Goal: Task Accomplishment & Management: Manage account settings

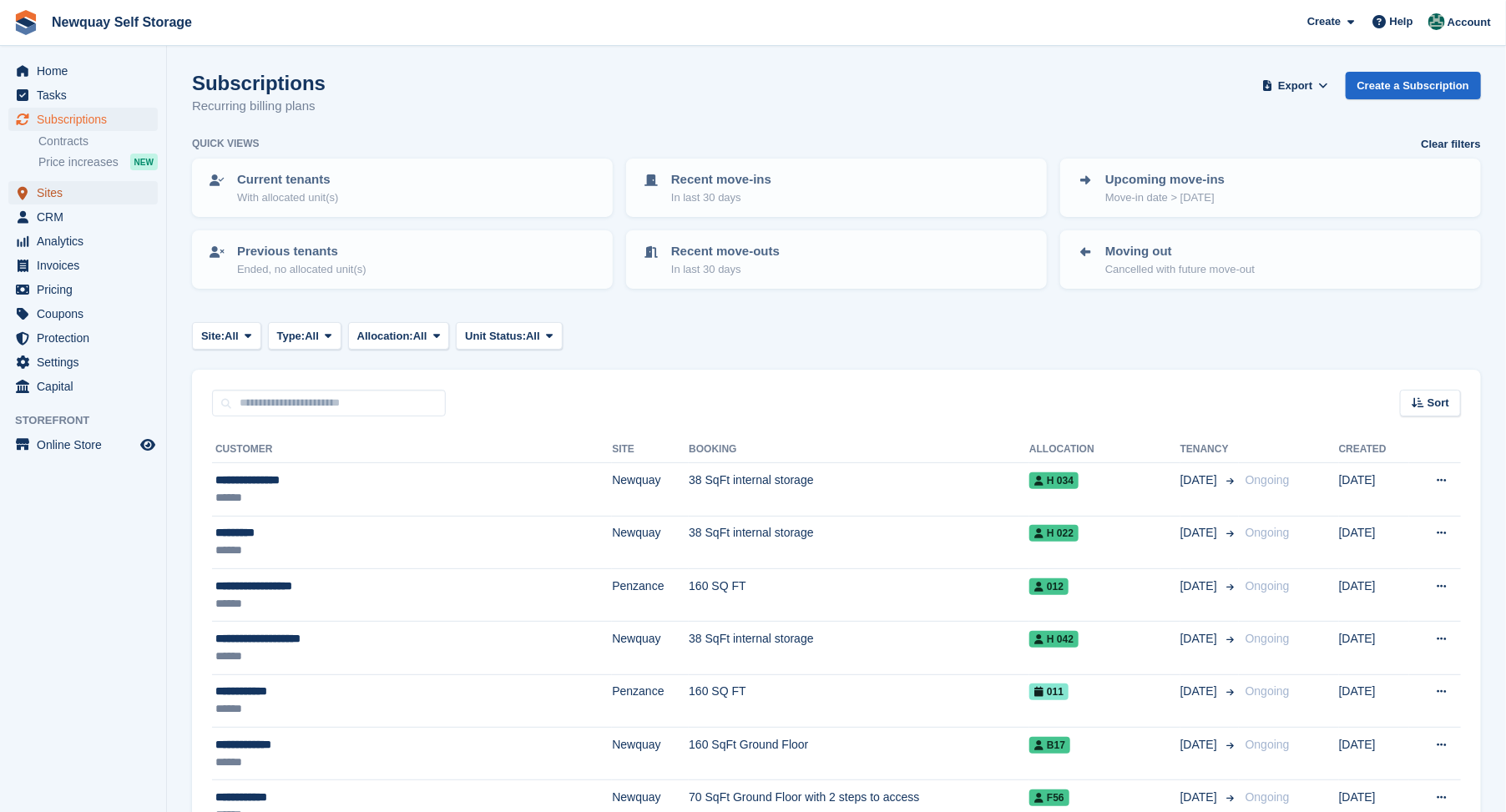
click at [46, 190] on span "Sites" at bounding box center [86, 193] width 100 height 23
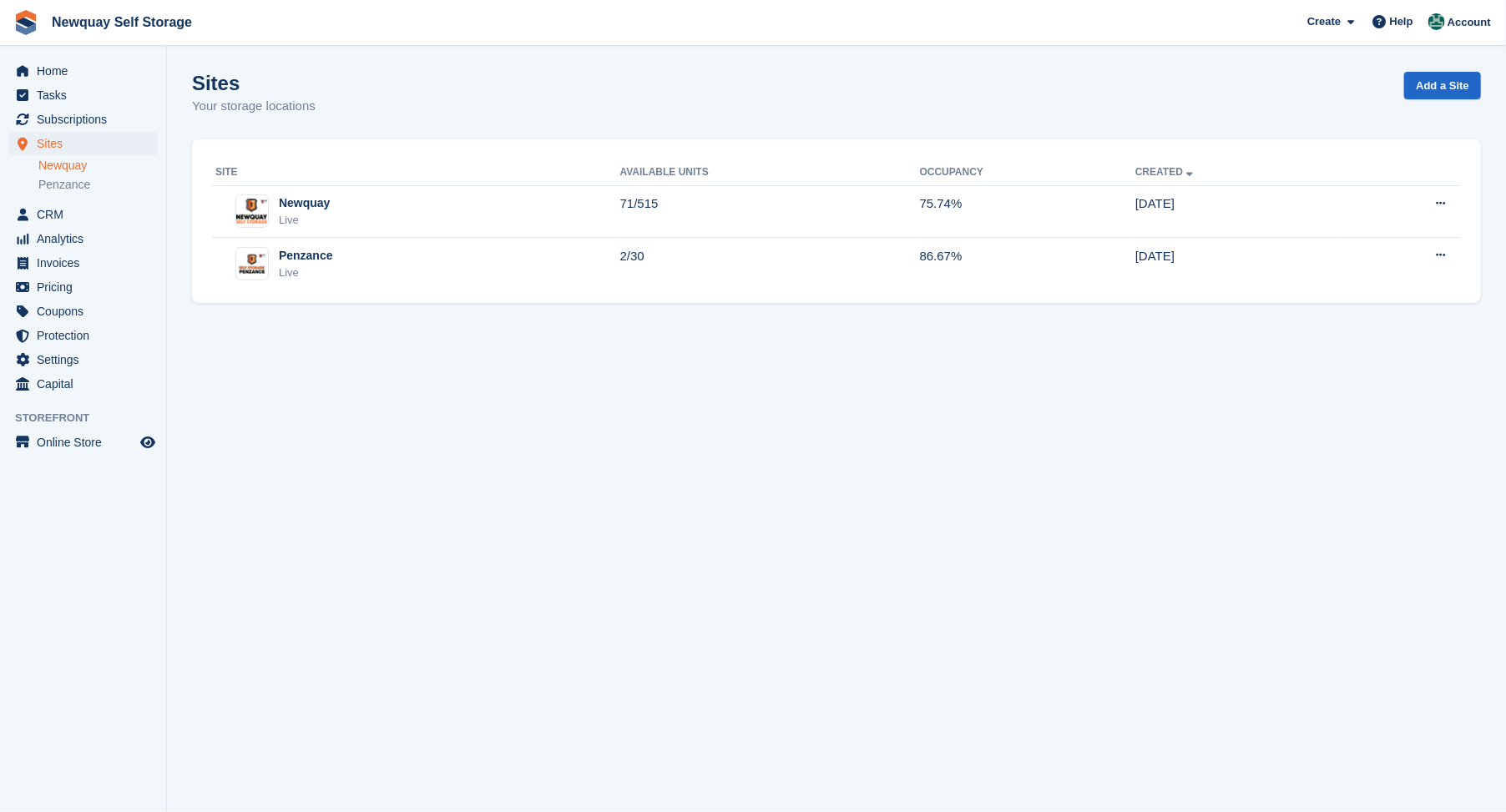
click at [64, 168] on link "Newquay" at bounding box center [98, 166] width 119 height 16
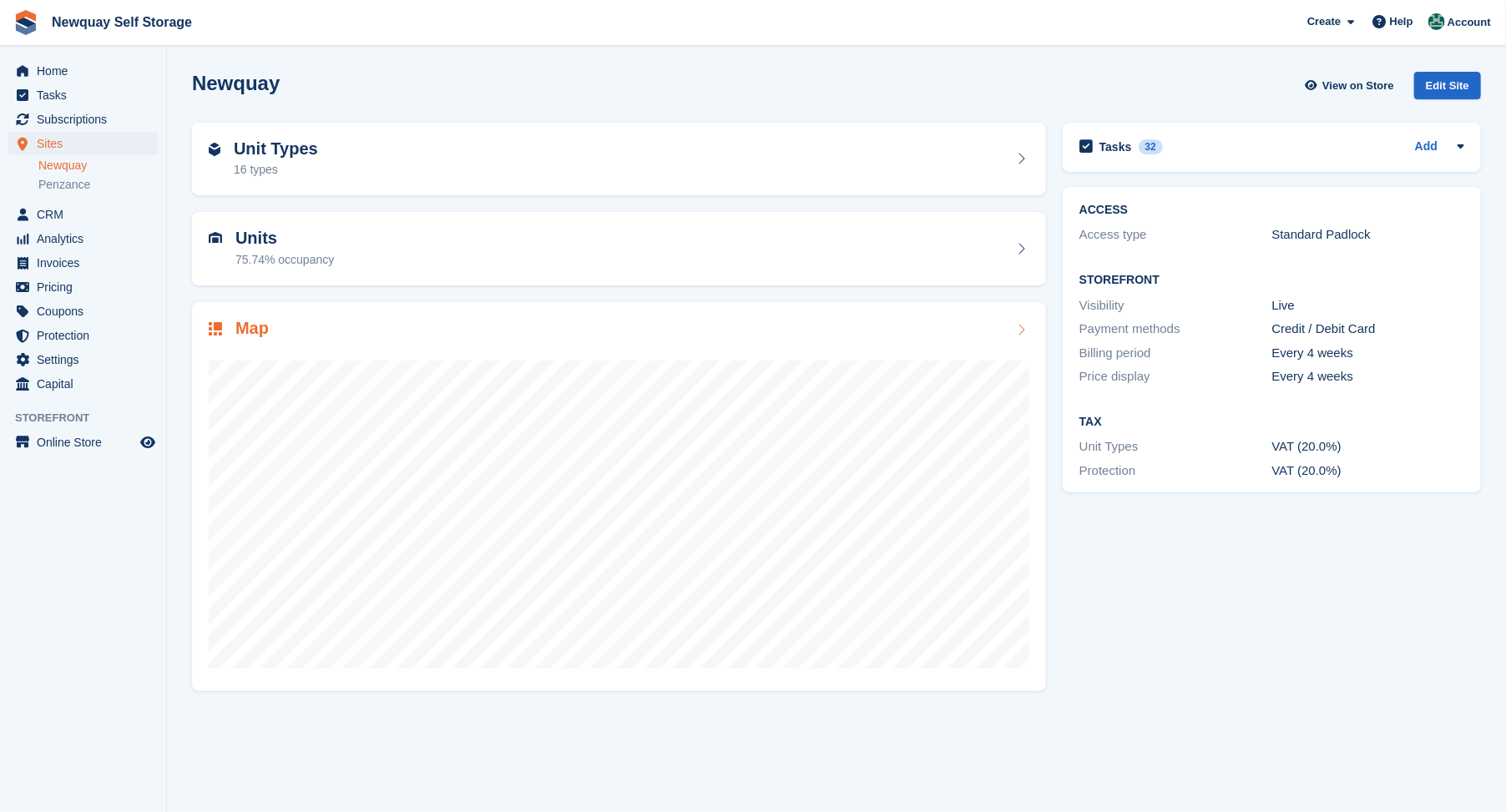
click at [251, 330] on h2 "Map" at bounding box center [251, 329] width 34 height 19
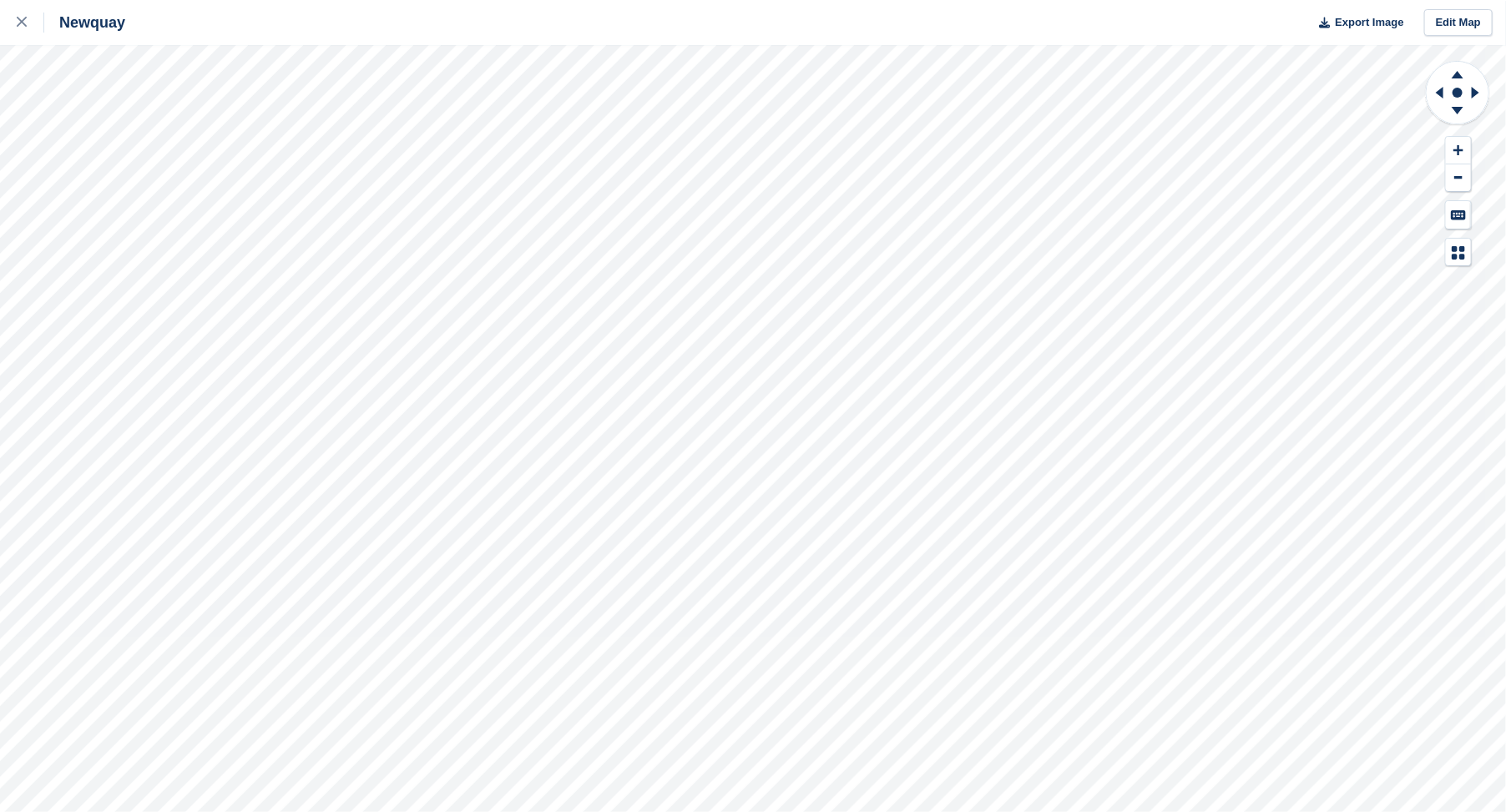
click at [720, 0] on html "Newquay Export Image Edit Map" at bounding box center [753, 406] width 1506 height 812
click at [1161, 0] on html "Newquay Export Image Edit Map" at bounding box center [753, 406] width 1506 height 812
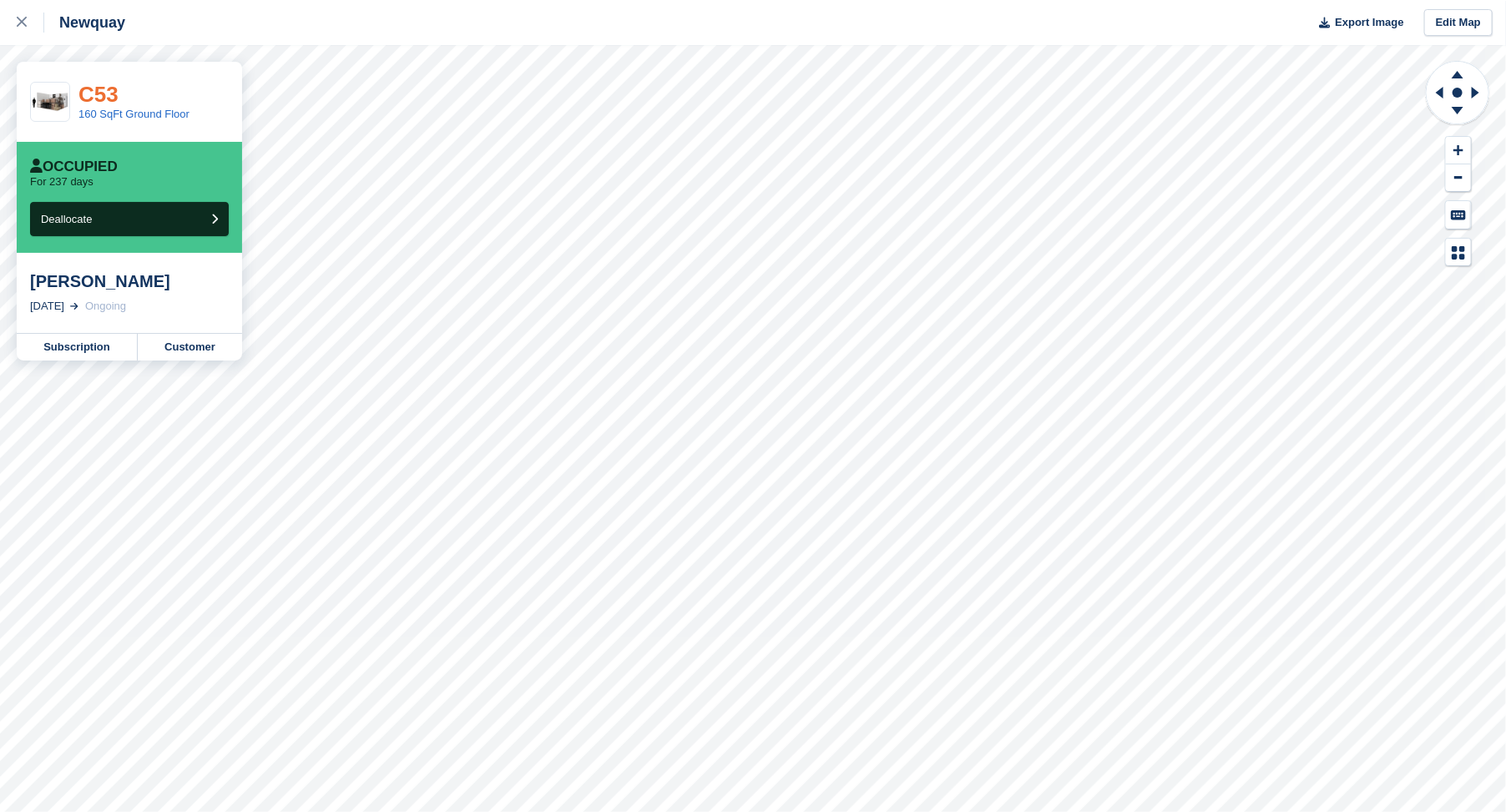
click at [98, 97] on link "C53" at bounding box center [99, 94] width 40 height 25
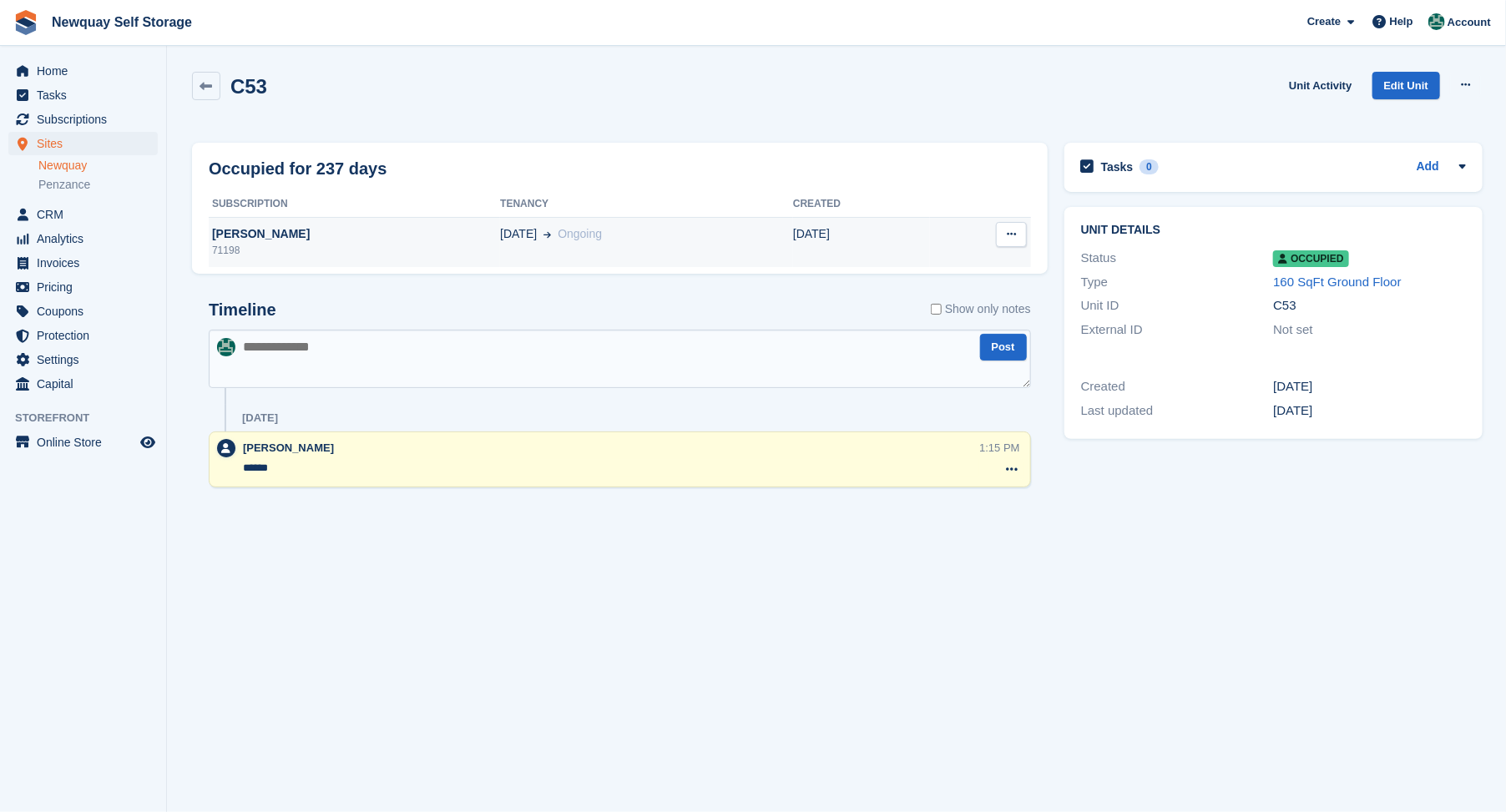
click at [222, 244] on div "71198" at bounding box center [355, 250] width 292 height 15
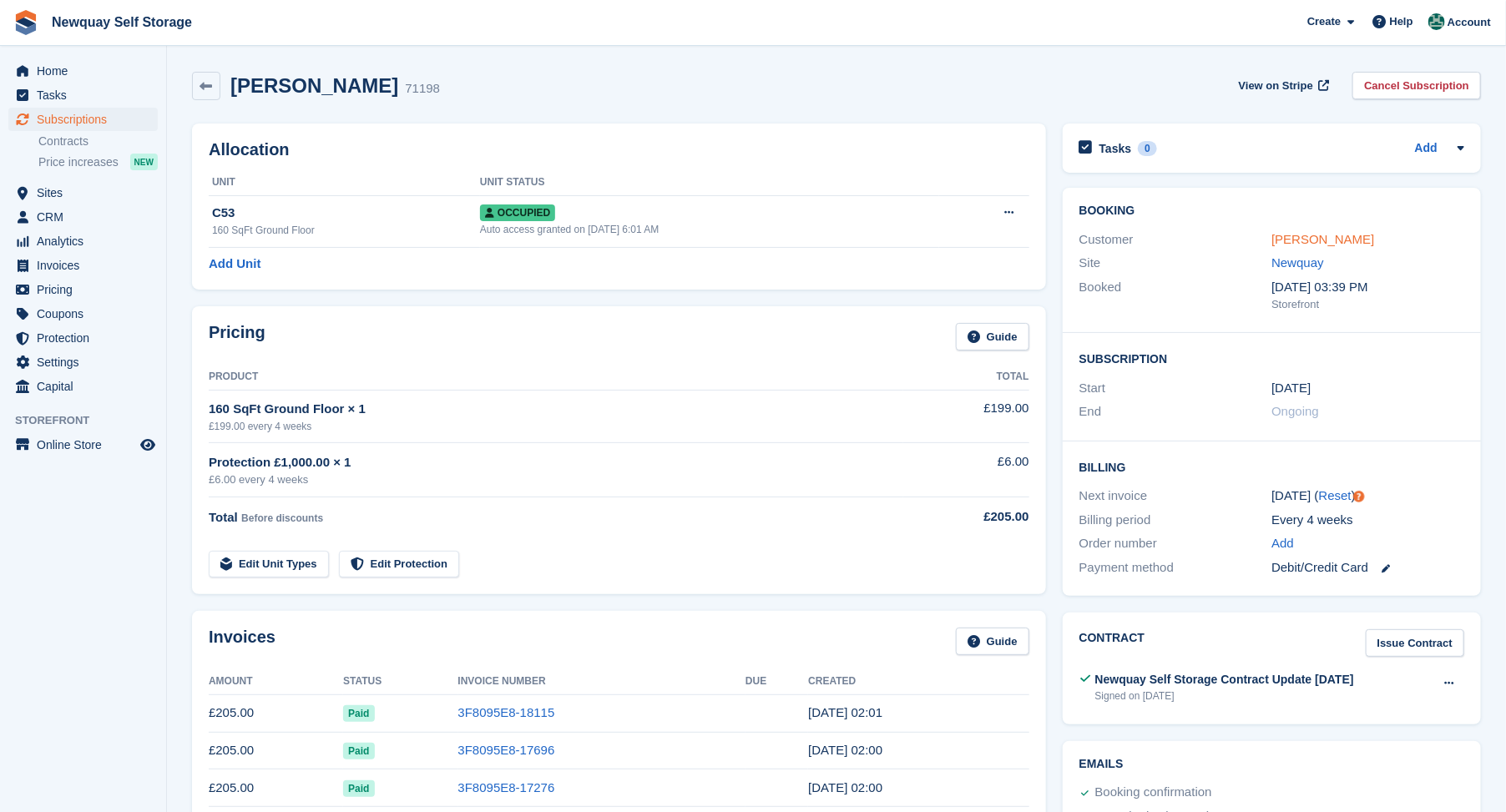
click at [1296, 240] on link "Robert Beale" at bounding box center [1323, 239] width 103 height 14
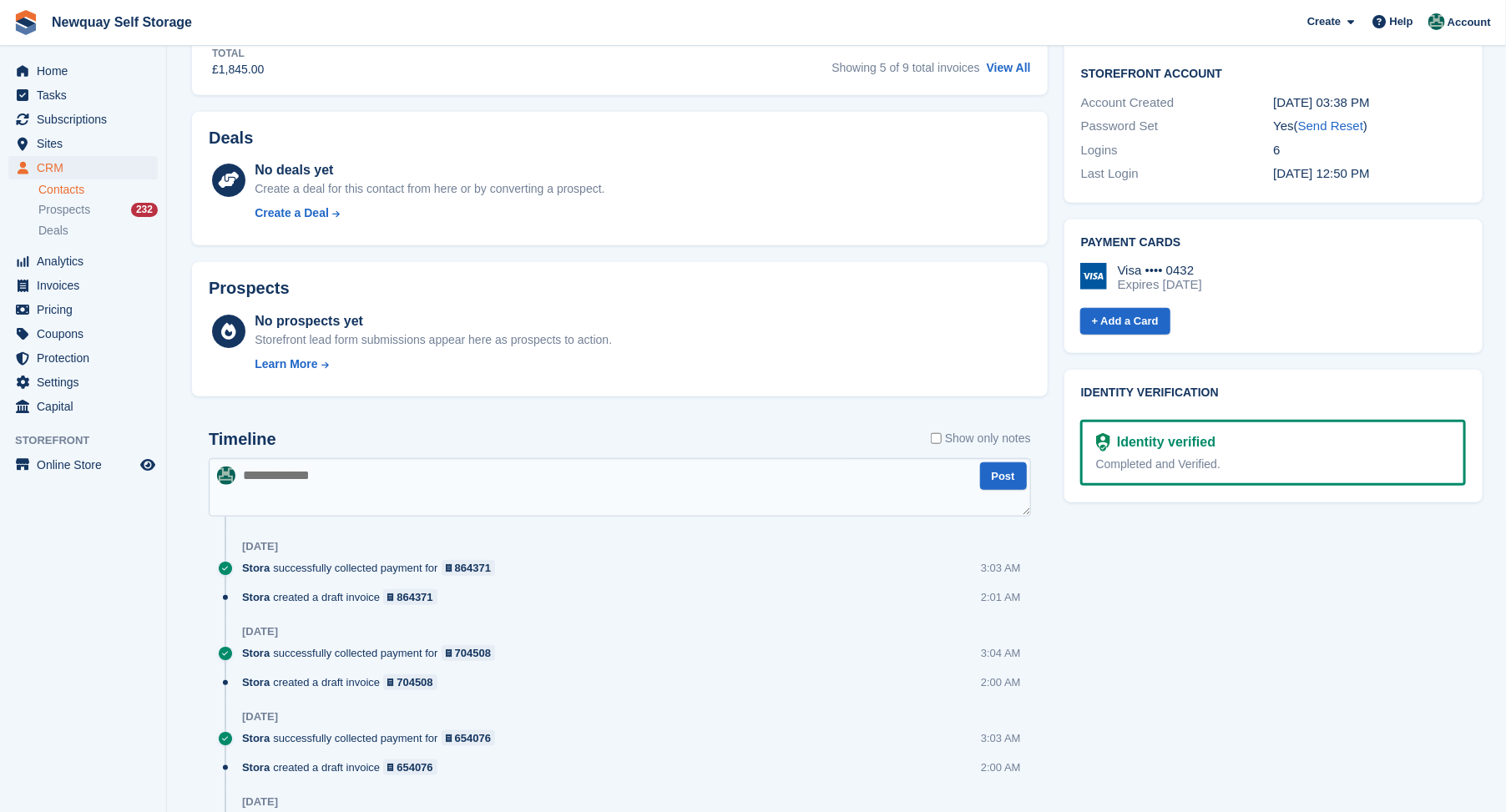
scroll to position [556, 0]
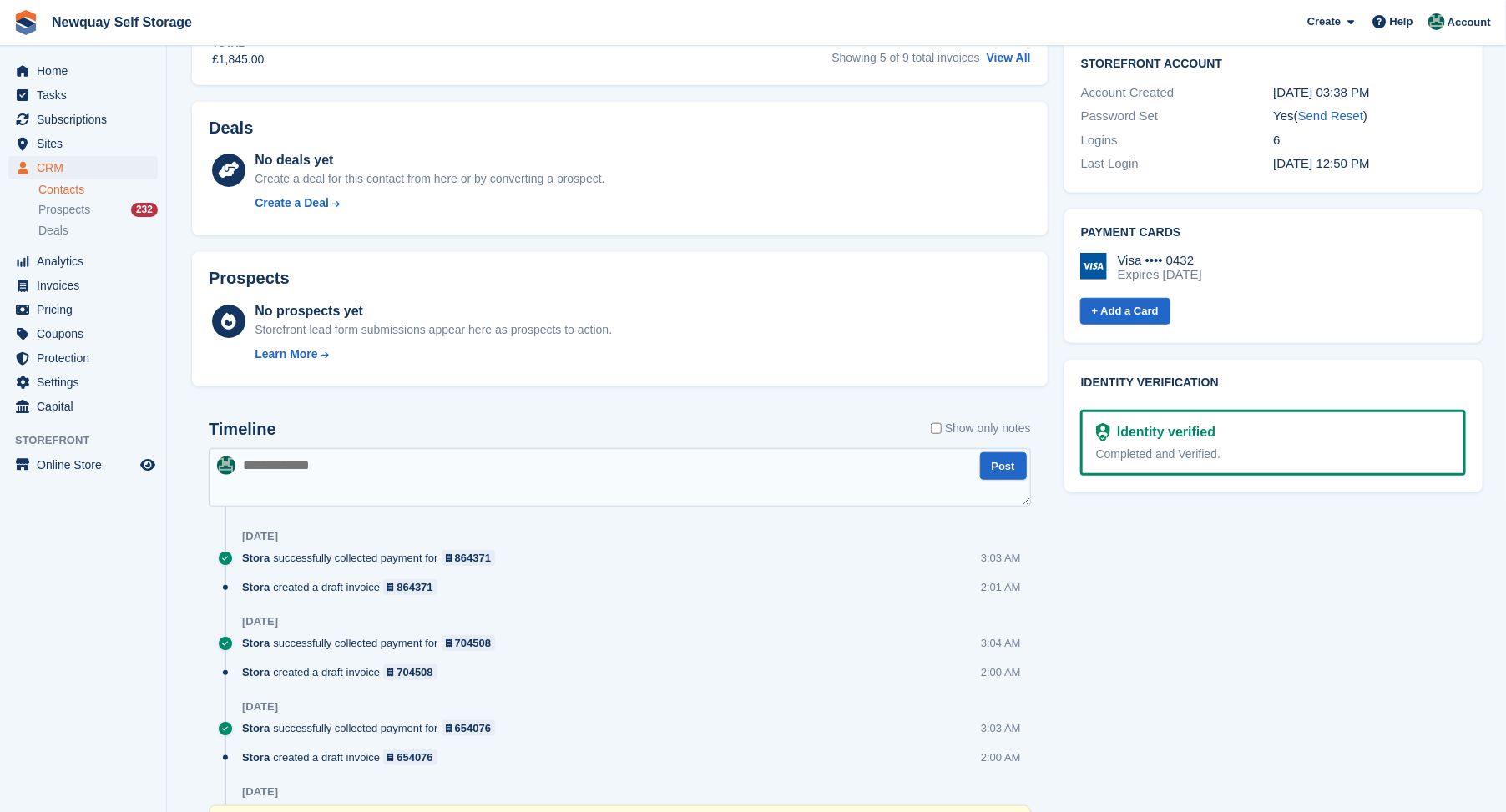
click at [266, 468] on textarea at bounding box center [620, 476] width 822 height 58
type textarea "**********"
click at [991, 460] on button "Post" at bounding box center [1003, 466] width 47 height 28
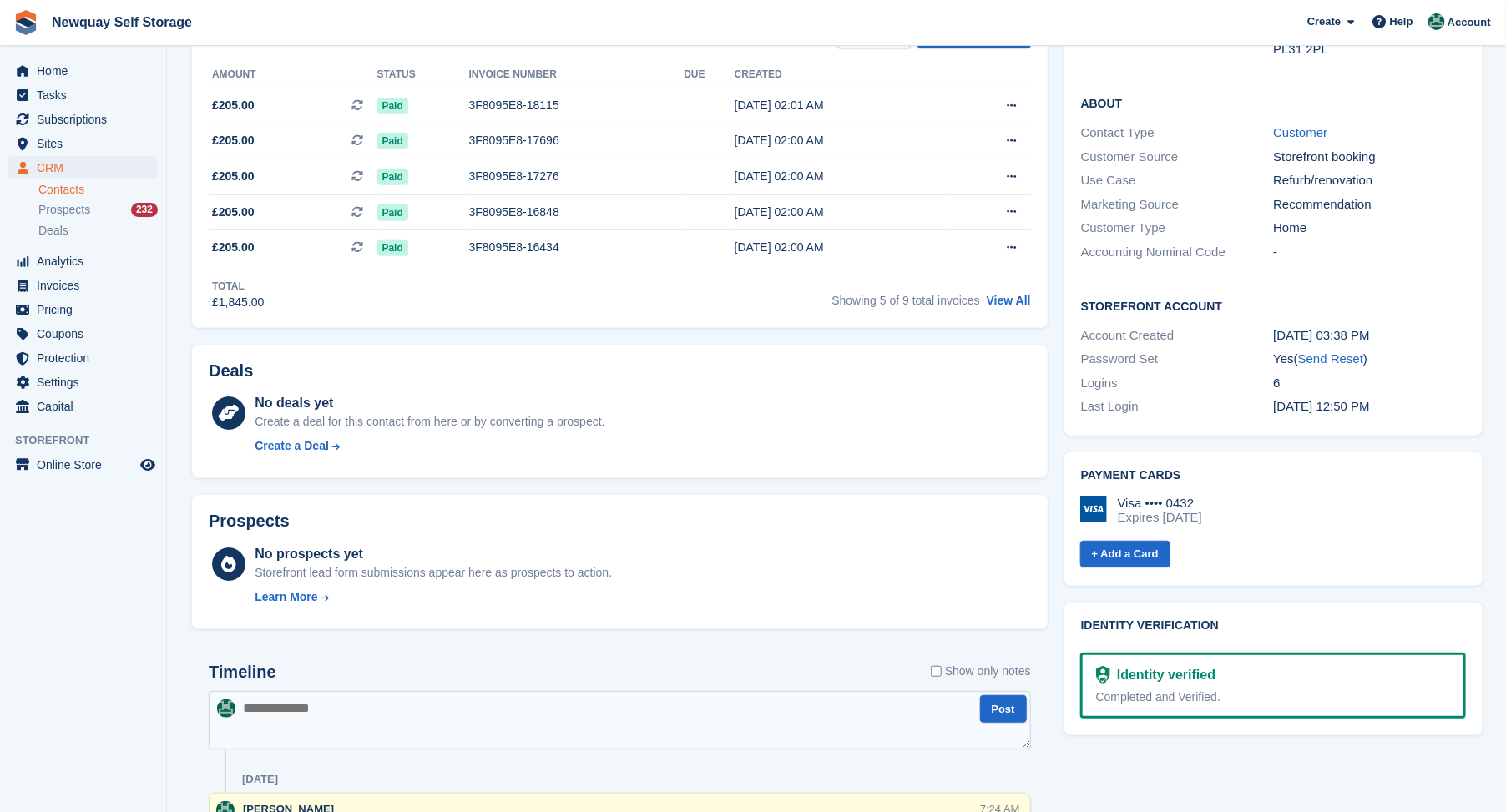
scroll to position [0, 0]
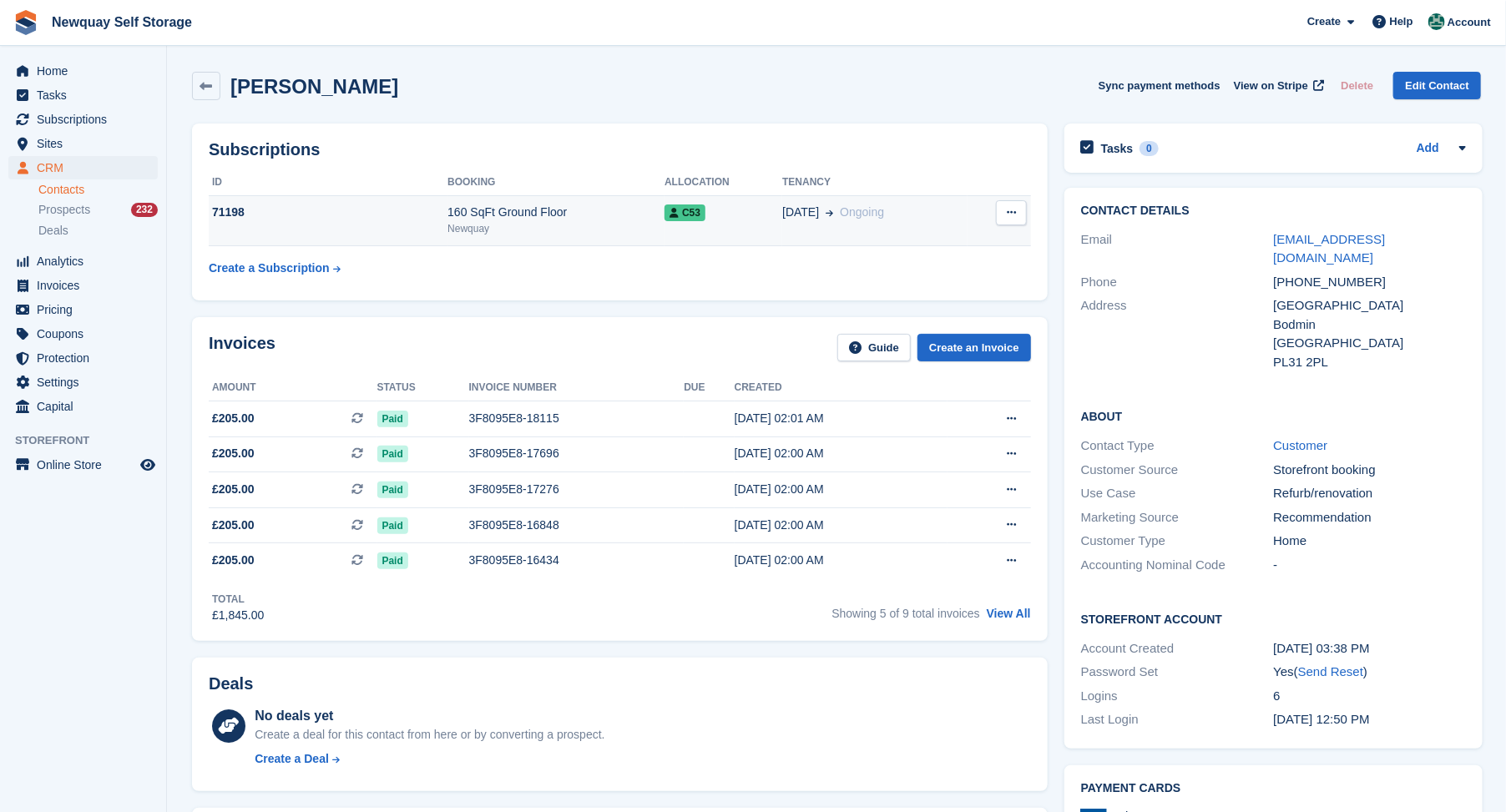
click at [229, 213] on div "71198" at bounding box center [328, 212] width 239 height 17
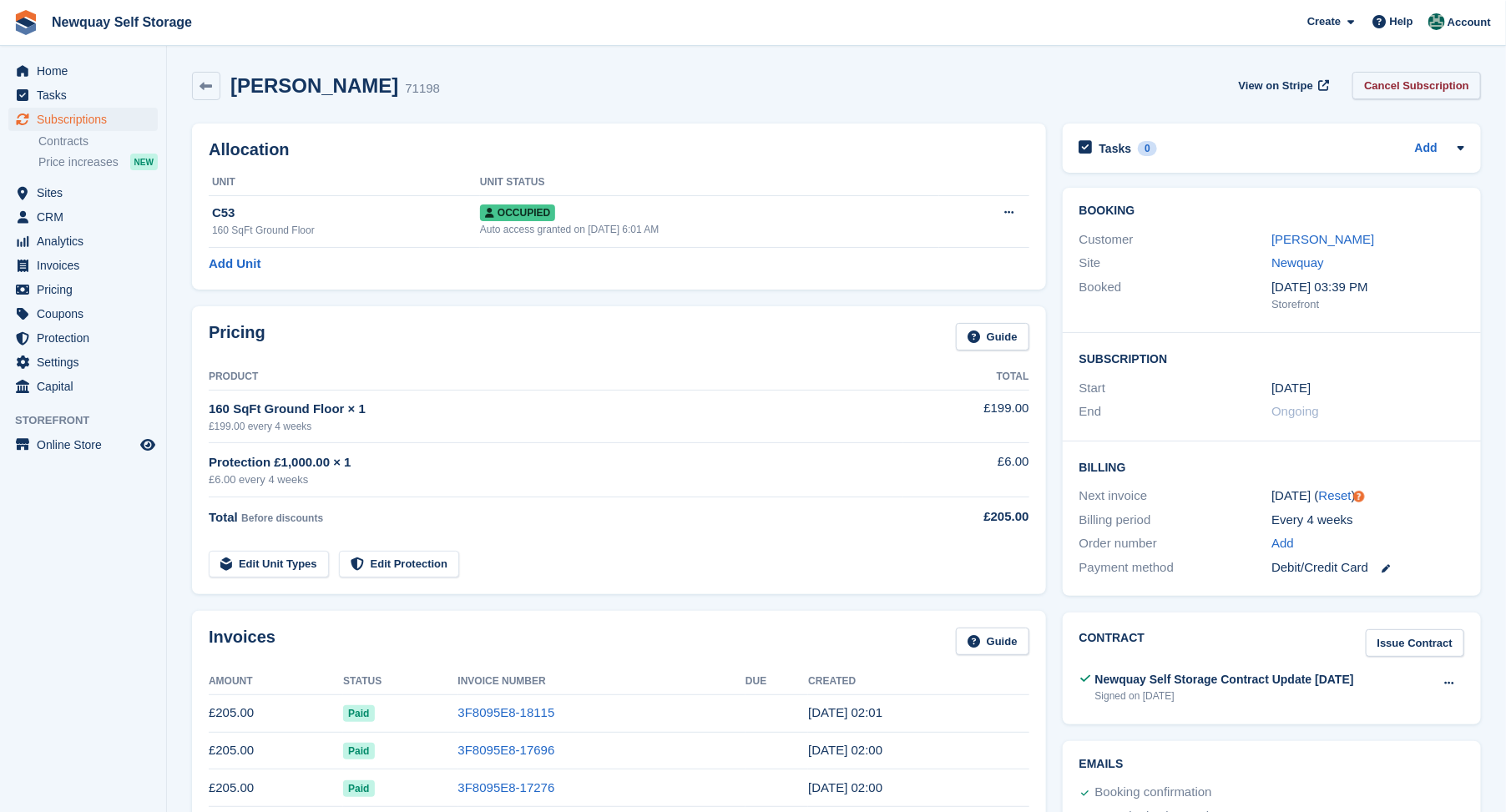
click at [1423, 83] on link "Cancel Subscription" at bounding box center [1417, 85] width 129 height 28
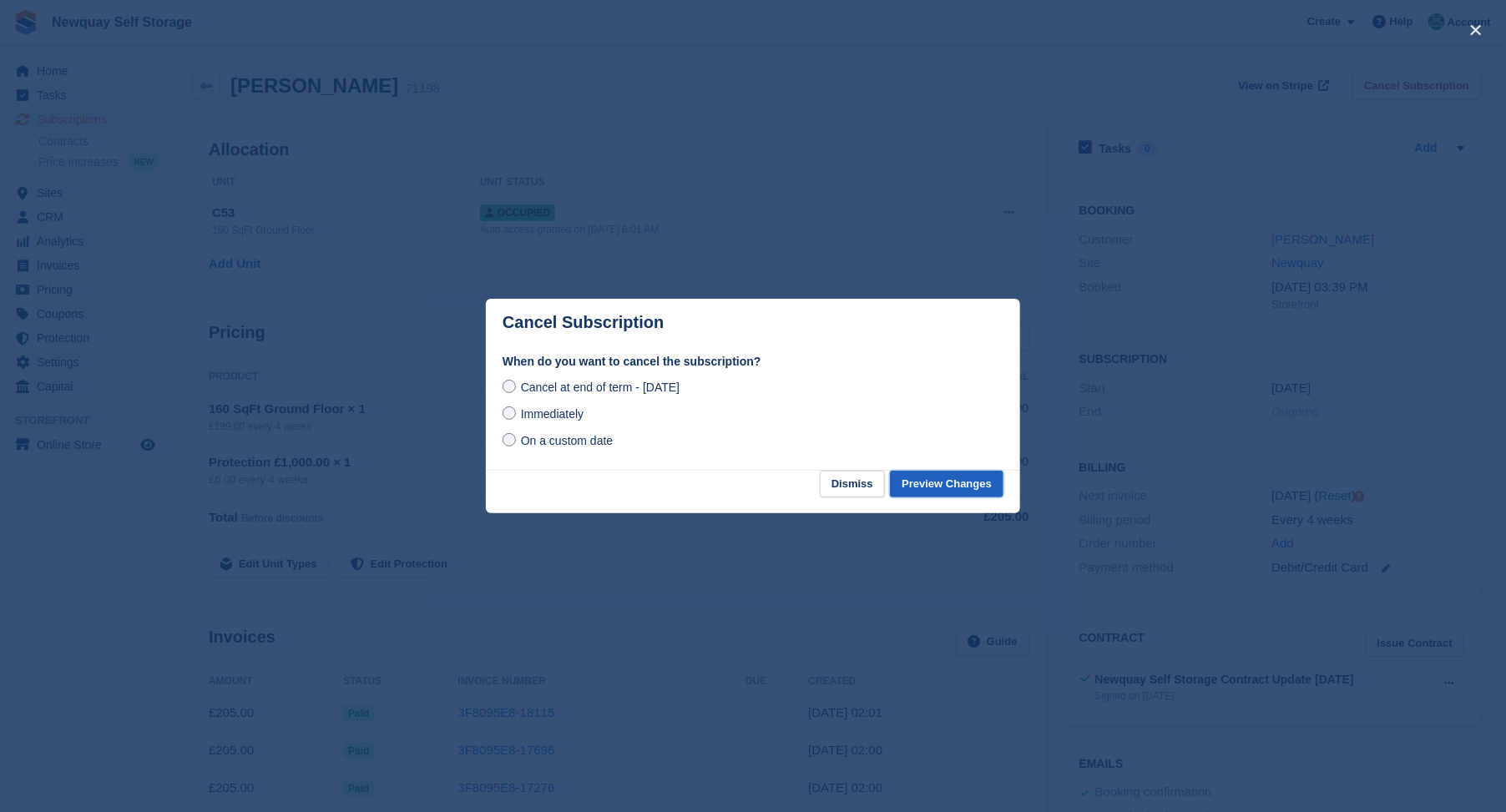
click at [952, 491] on button "Preview Changes" at bounding box center [947, 484] width 113 height 28
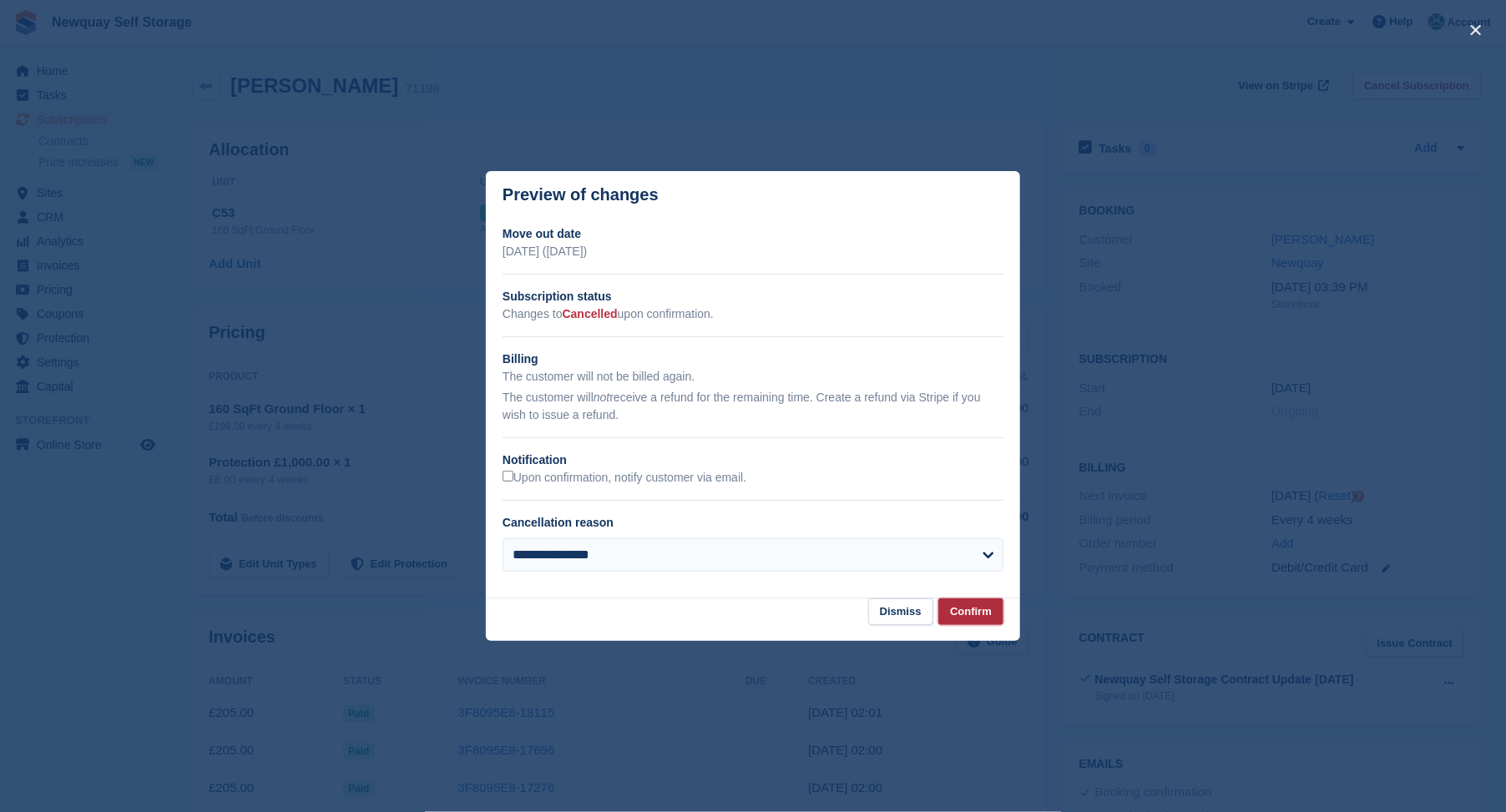
click at [970, 613] on button "Confirm" at bounding box center [971, 612] width 65 height 28
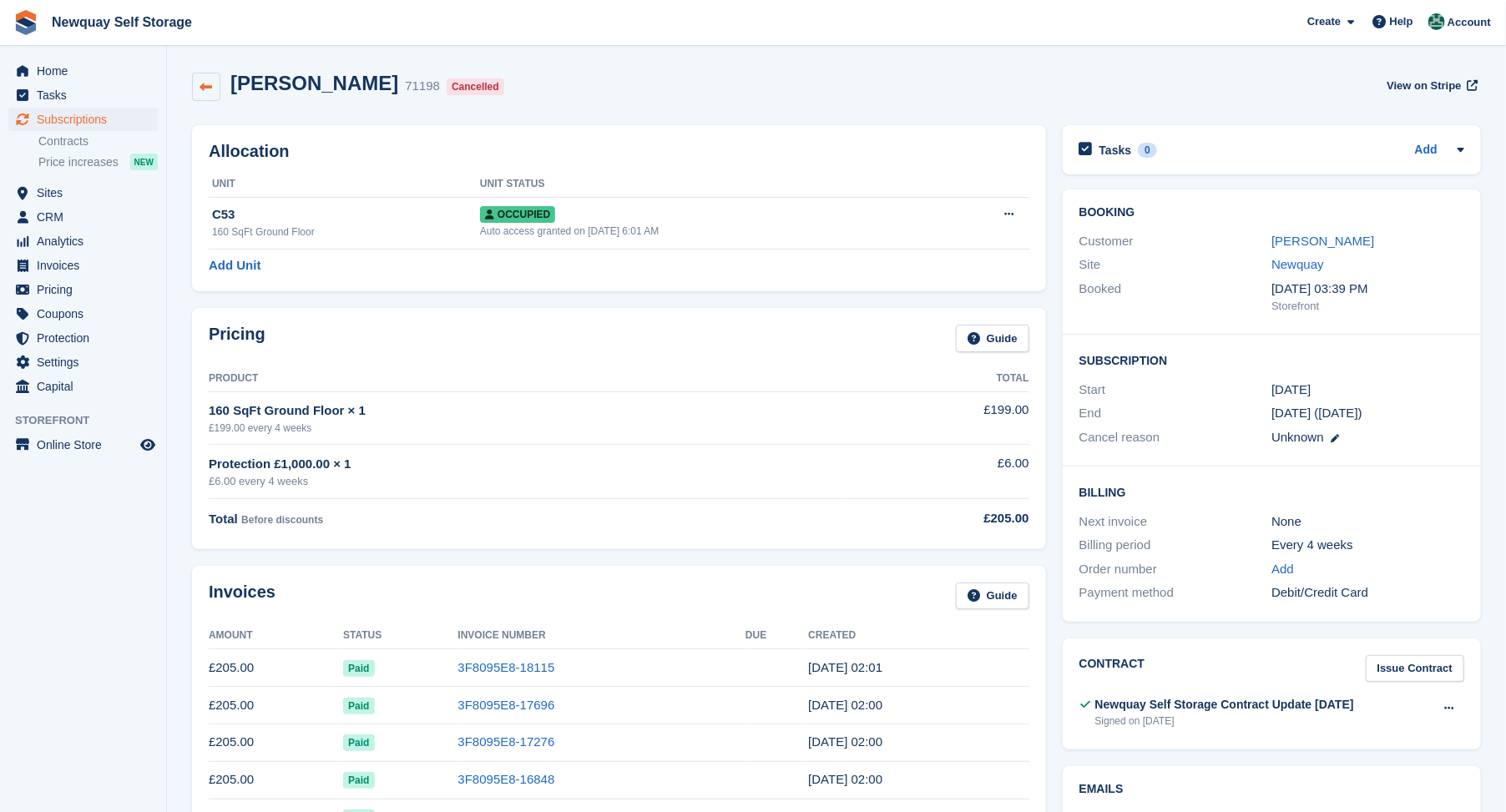
click at [201, 81] on icon at bounding box center [206, 86] width 12 height 12
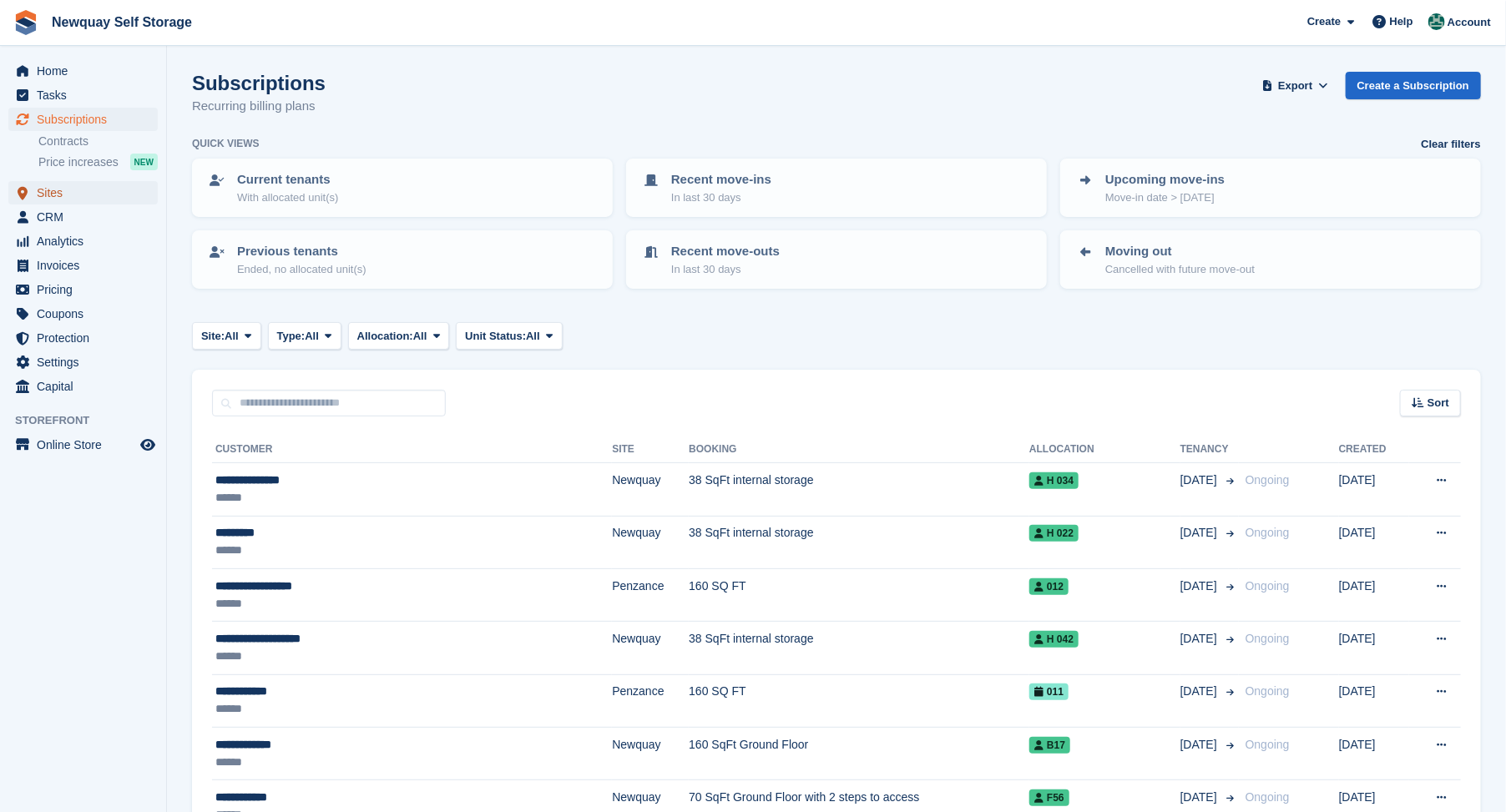
click at [48, 190] on span "Sites" at bounding box center [86, 193] width 100 height 23
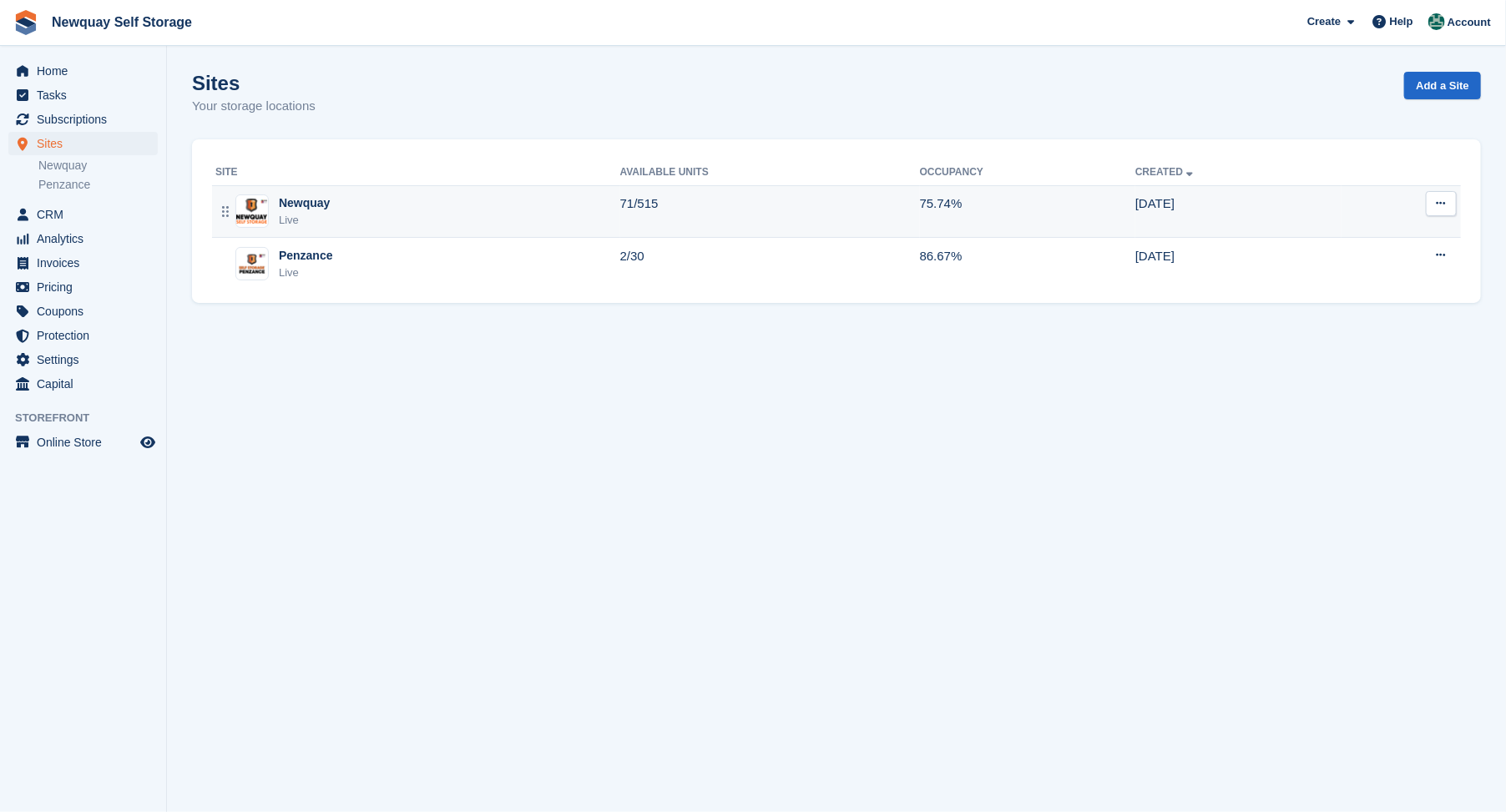
click at [294, 203] on div "Newquay" at bounding box center [304, 203] width 51 height 17
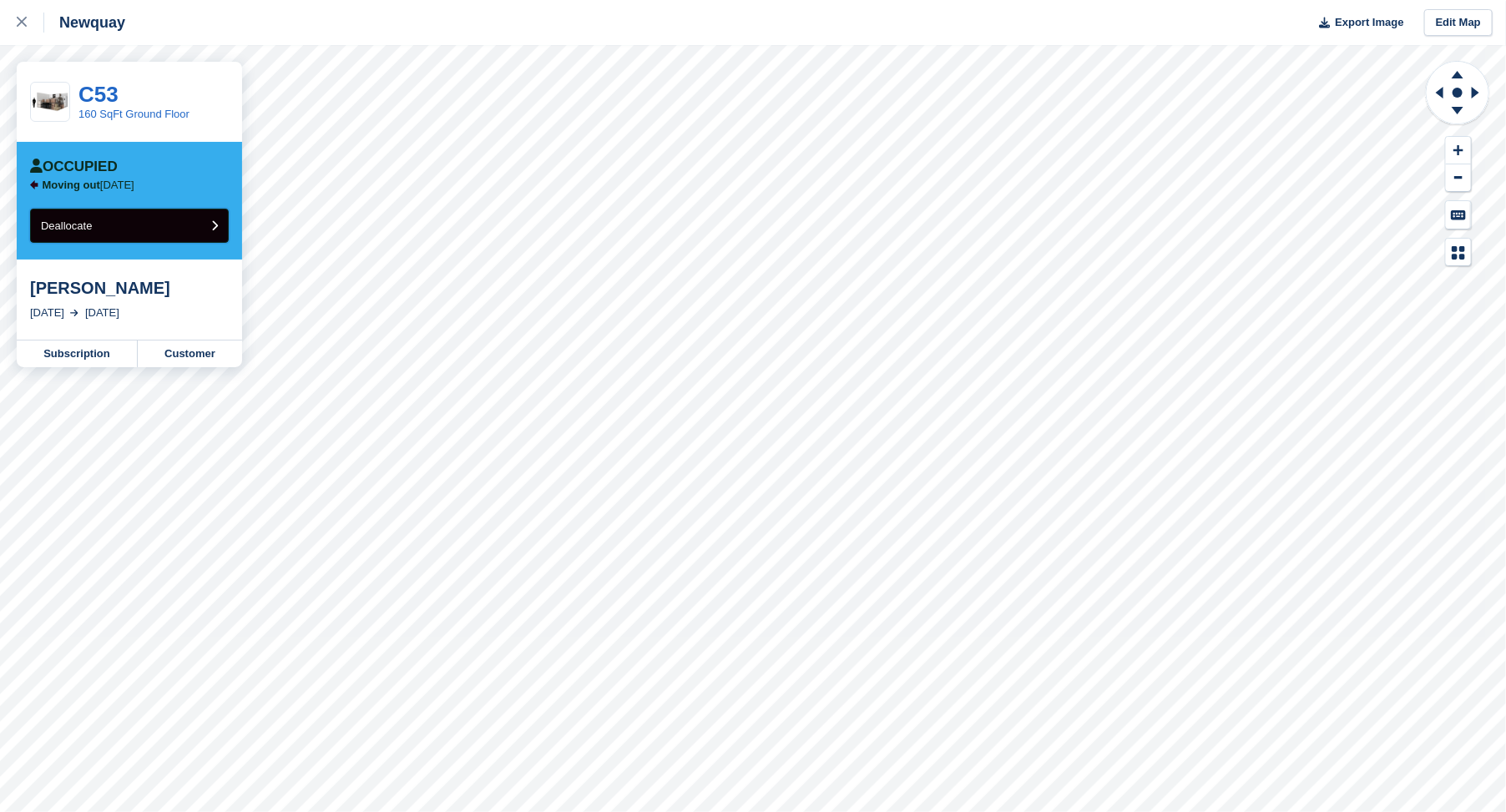
click at [122, 225] on button "Deallocate" at bounding box center [129, 226] width 199 height 35
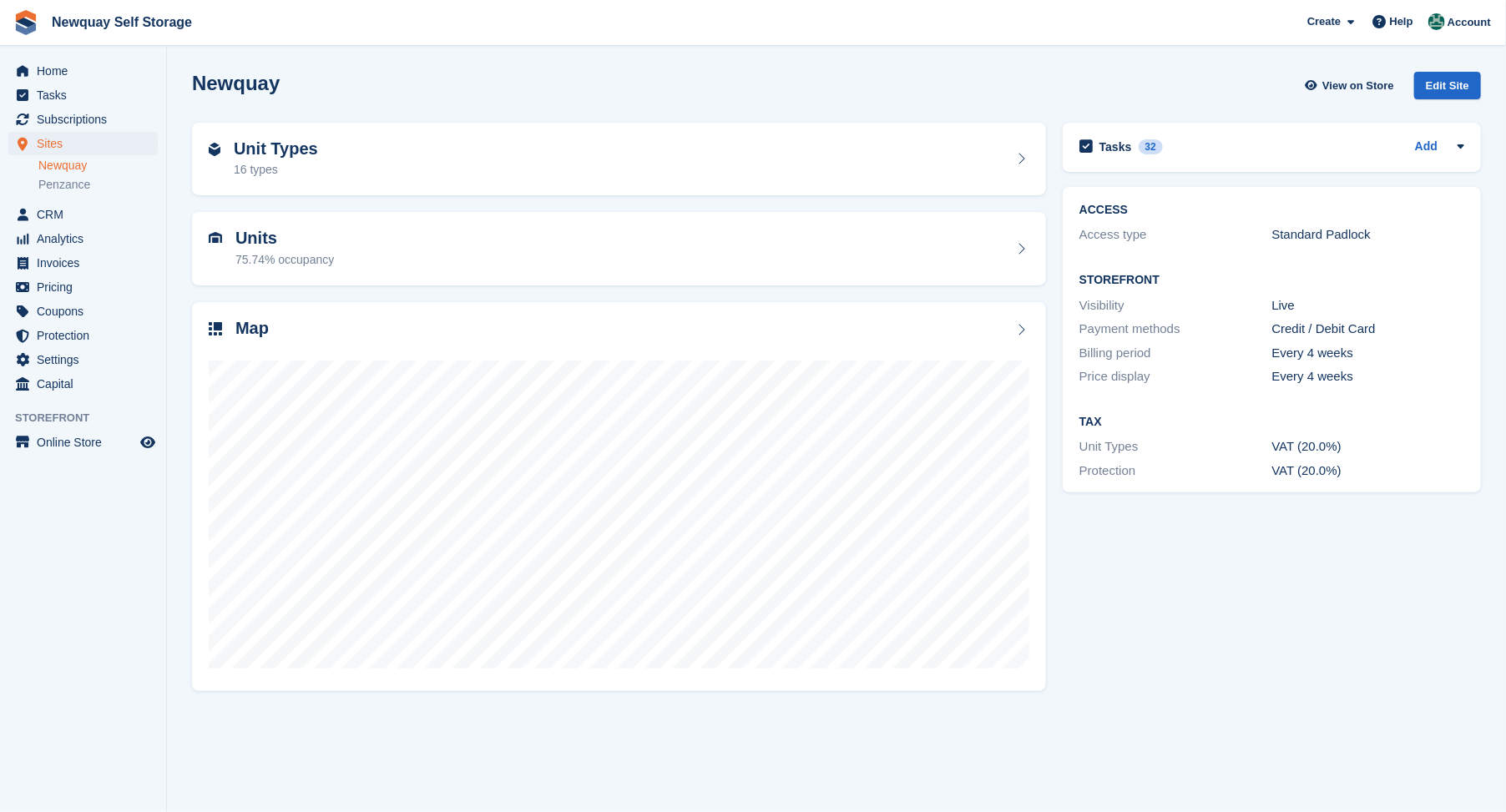
click at [252, 234] on h2 "Units" at bounding box center [284, 239] width 99 height 19
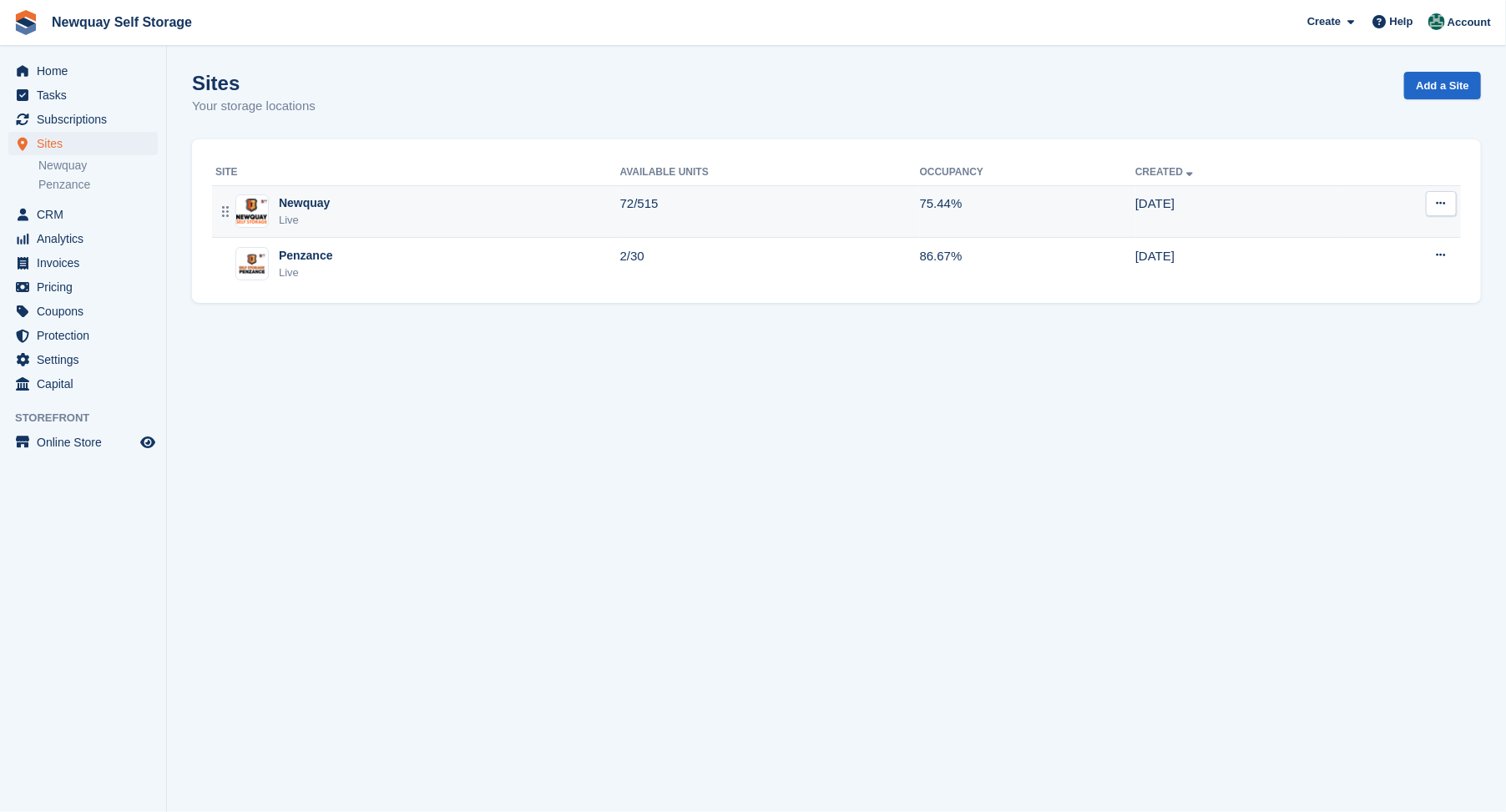
click at [297, 203] on div "Newquay" at bounding box center [304, 203] width 51 height 17
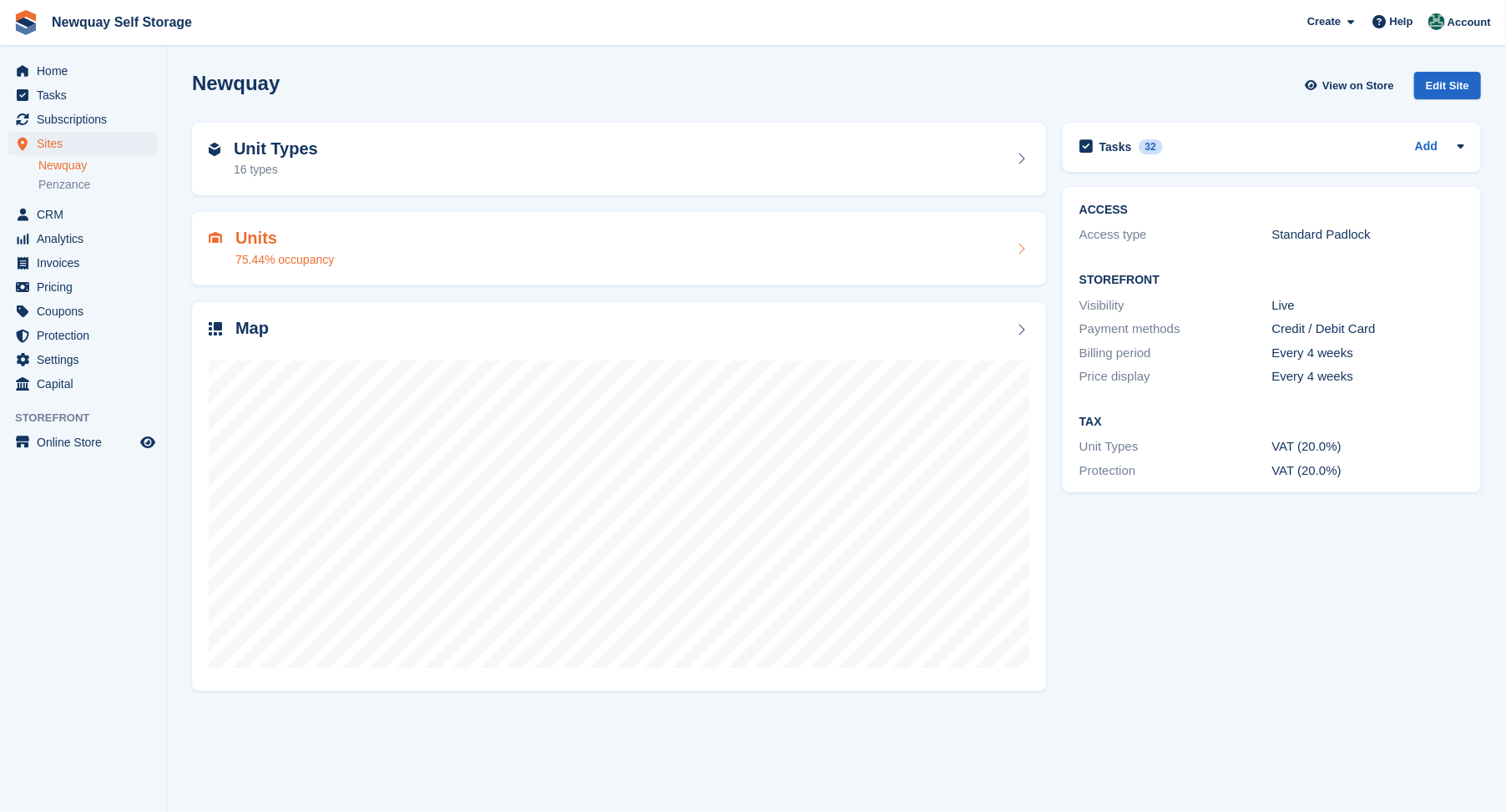
click at [256, 236] on h2 "Units" at bounding box center [284, 239] width 99 height 19
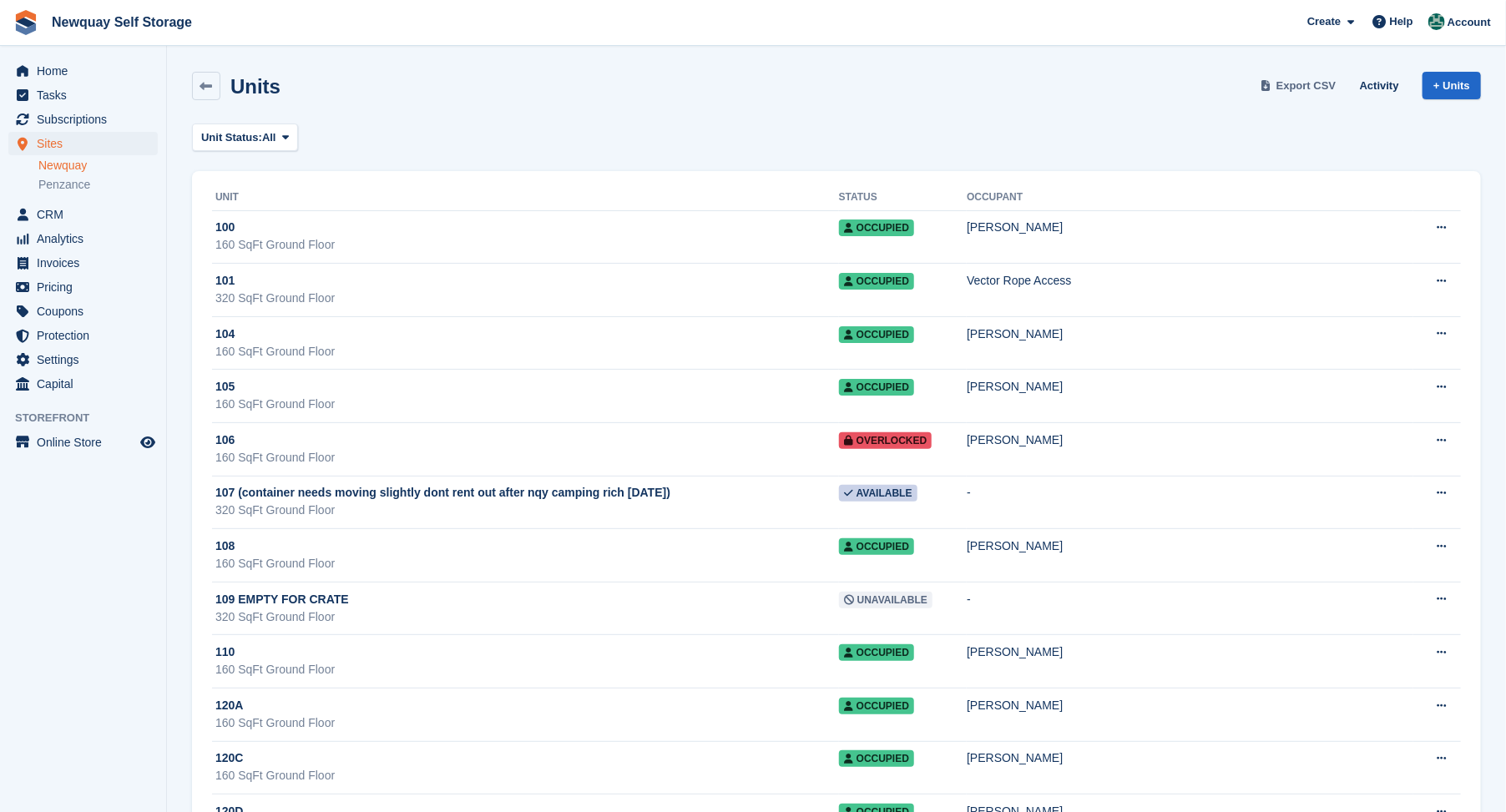
click at [1317, 86] on span "Export CSV" at bounding box center [1306, 85] width 60 height 16
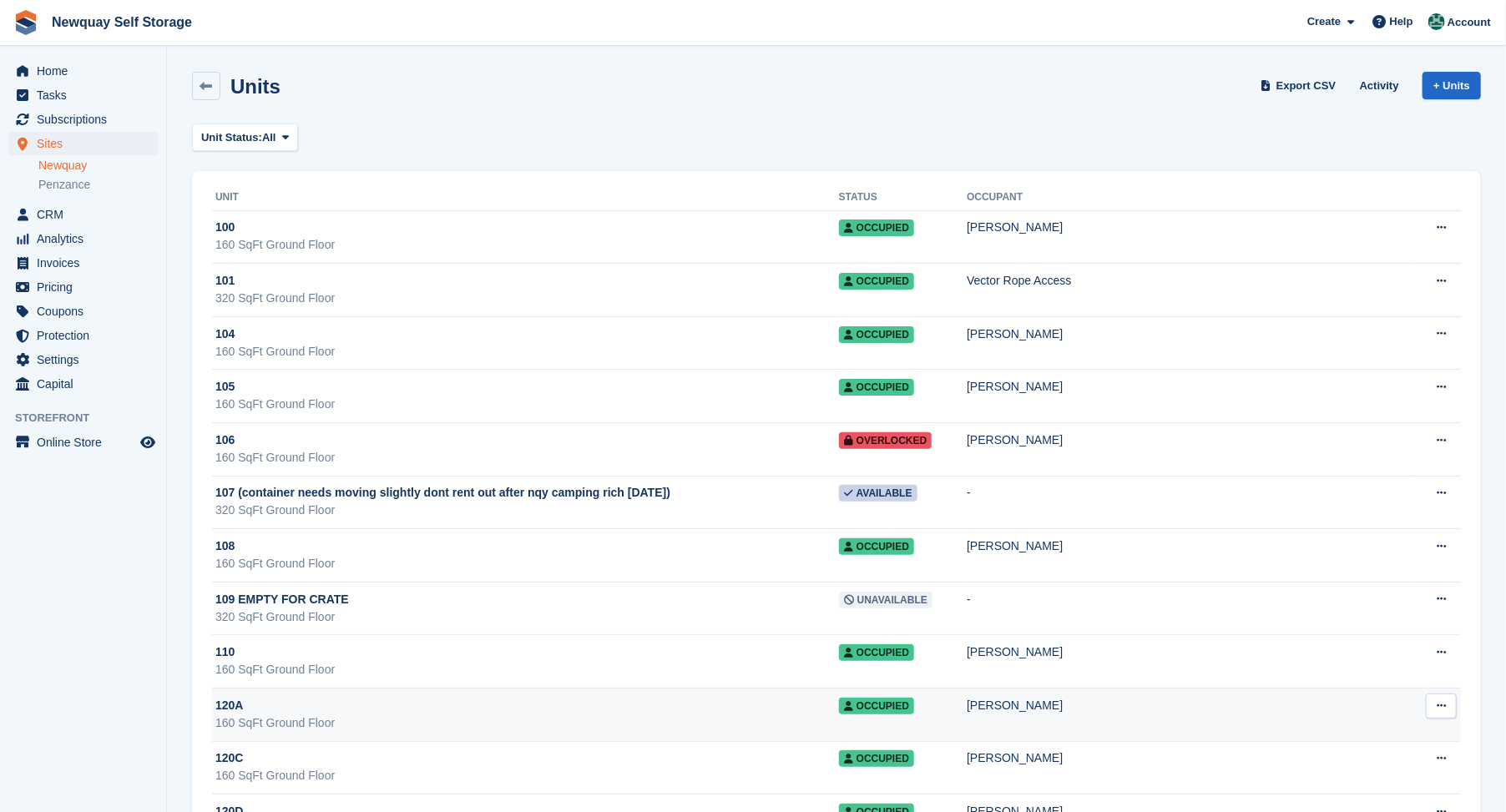
click at [722, 712] on div "120A" at bounding box center [528, 706] width 624 height 17
